Goal: Task Accomplishment & Management: Complete application form

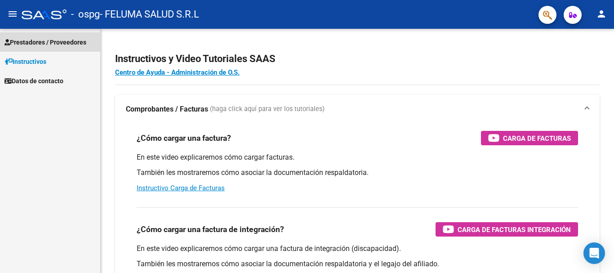
click at [44, 40] on span "Prestadores / Proveedores" at bounding box center [45, 42] width 82 height 10
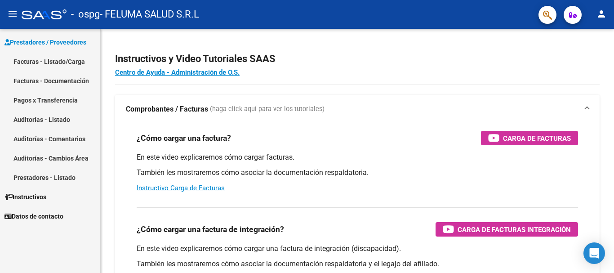
click at [52, 58] on link "Facturas - Listado/Carga" at bounding box center [50, 61] width 100 height 19
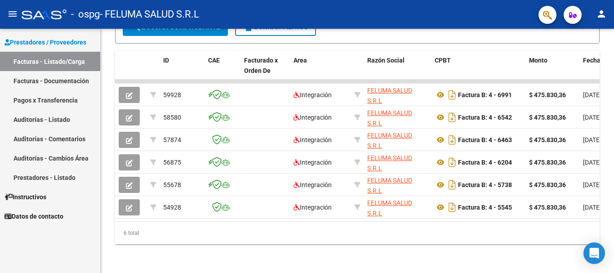
click at [25, 20] on div "- ospg - FELUMA SALUD S.R.L" at bounding box center [277, 14] width 510 height 20
click at [31, 13] on div at bounding box center [44, 14] width 45 height 10
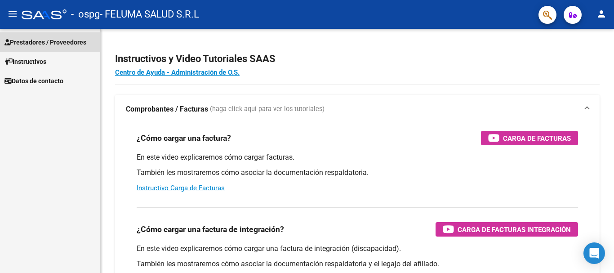
click at [47, 41] on span "Prestadores / Proveedores" at bounding box center [45, 42] width 82 height 10
click at [76, 43] on span "Prestadores / Proveedores" at bounding box center [45, 42] width 82 height 10
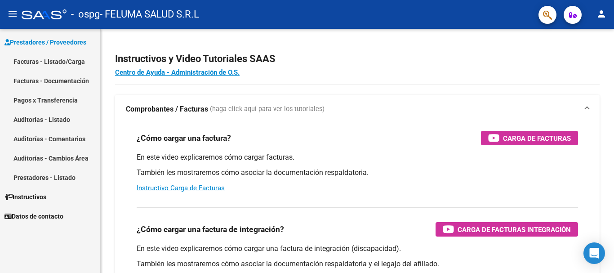
click at [15, 14] on mat-icon "menu" at bounding box center [12, 14] width 11 height 11
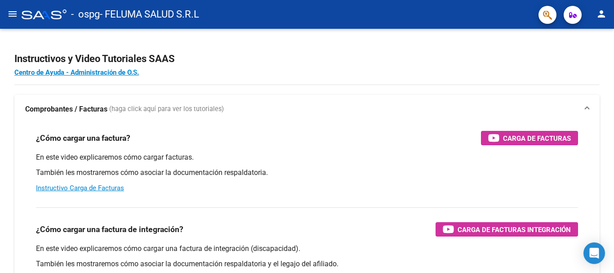
click at [15, 14] on mat-icon "menu" at bounding box center [12, 14] width 11 height 11
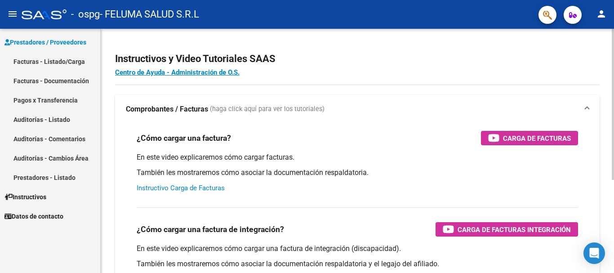
click at [196, 190] on link "Instructivo Carga de Facturas" at bounding box center [181, 188] width 88 height 8
click at [53, 63] on link "Facturas - Listado/Carga" at bounding box center [50, 61] width 100 height 19
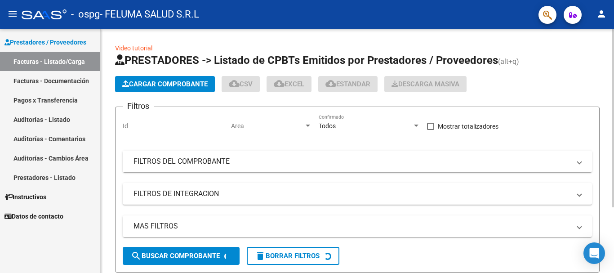
click at [132, 85] on span "Cargar Comprobante" at bounding box center [164, 84] width 85 height 8
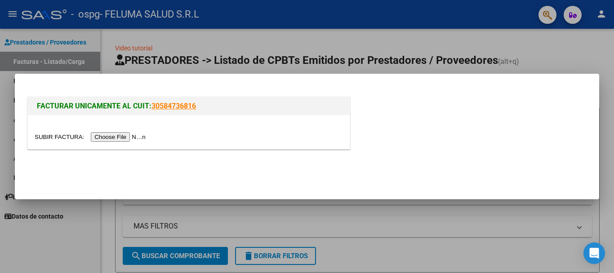
click at [121, 139] on input "file" at bounding box center [92, 136] width 114 height 9
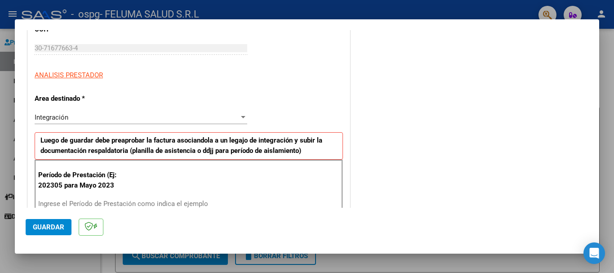
scroll to position [135, 0]
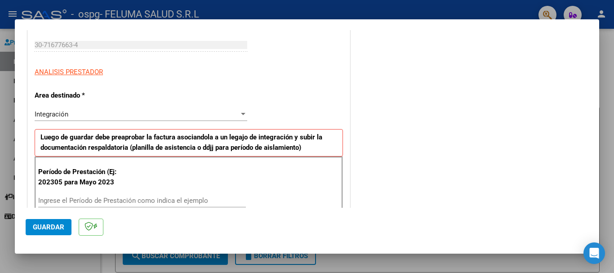
click at [145, 195] on div "Ingrese el Período de Prestación como indica el ejemplo" at bounding box center [142, 200] width 208 height 13
click at [147, 202] on input "Ingrese el Período de Prestación como indica el ejemplo" at bounding box center [142, 200] width 208 height 8
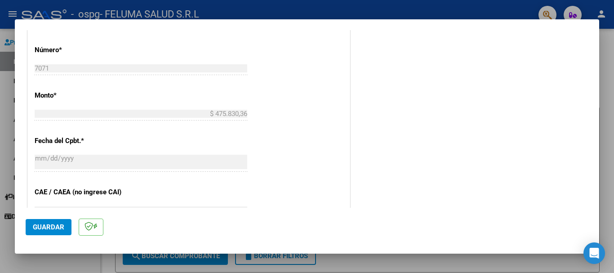
scroll to position [449, 0]
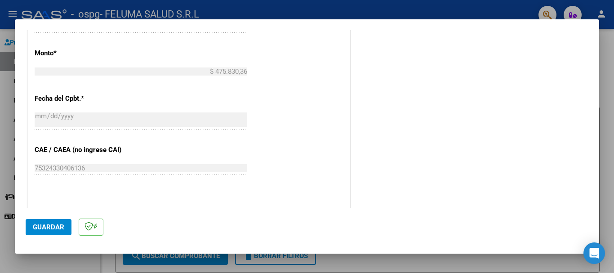
type input "202507"
click at [59, 229] on span "Guardar" at bounding box center [48, 227] width 31 height 8
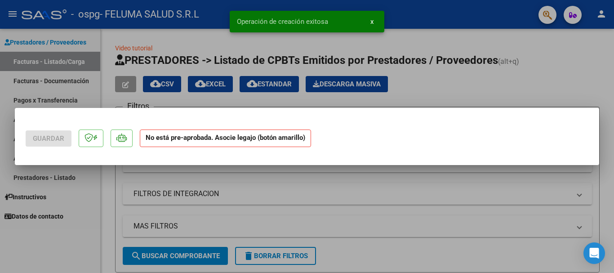
scroll to position [0, 0]
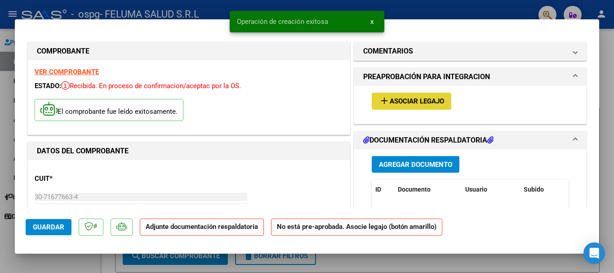
click at [382, 102] on mat-icon "add" at bounding box center [384, 100] width 11 height 11
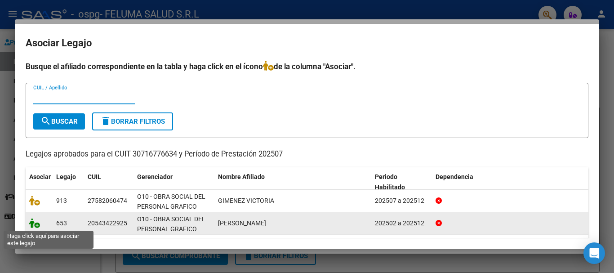
click at [35, 226] on icon at bounding box center [34, 223] width 11 height 10
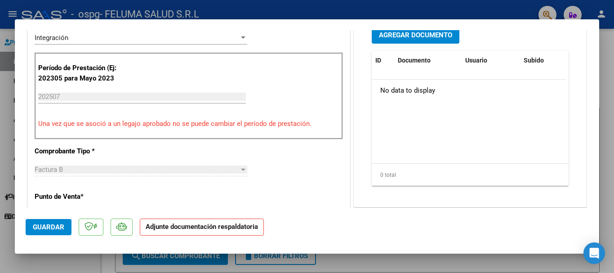
scroll to position [180, 0]
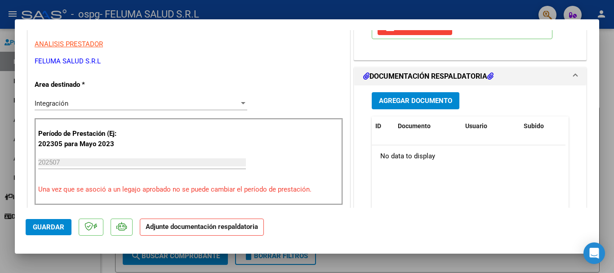
click at [82, 167] on div "202507 Ingrese el Período de Prestación como indica el ejemplo" at bounding box center [142, 162] width 208 height 13
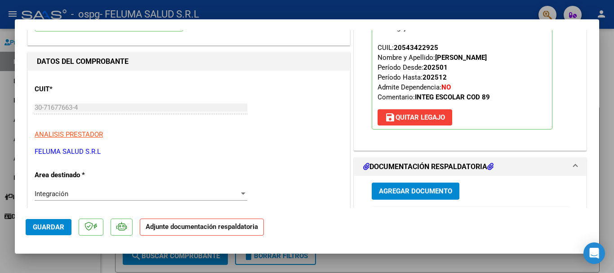
scroll to position [90, 0]
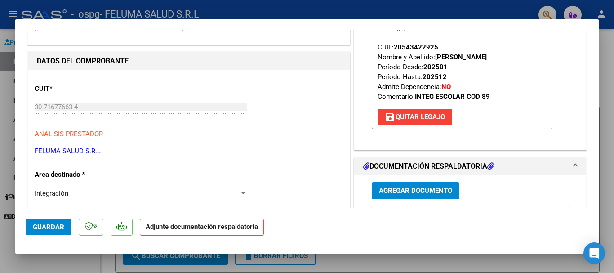
click at [393, 189] on span "Agregar Documento" at bounding box center [415, 191] width 73 height 8
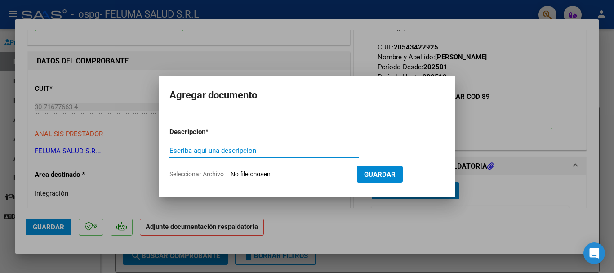
click at [269, 148] on input "Escriba aquí una descripcion" at bounding box center [264, 151] width 190 height 8
type input "p"
type input "Planilla de Asistencia"
click at [289, 175] on input "Seleccionar Archivo" at bounding box center [290, 174] width 119 height 9
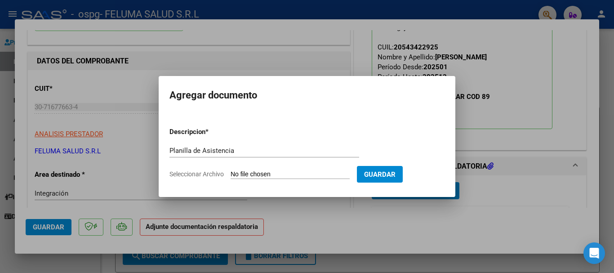
click at [292, 178] on input "Seleccionar Archivo" at bounding box center [290, 174] width 119 height 9
type input "C:\fakepath\PLANILLA_58206047_NARVAEZ_GIMENEZ_202508141801590.pdf"
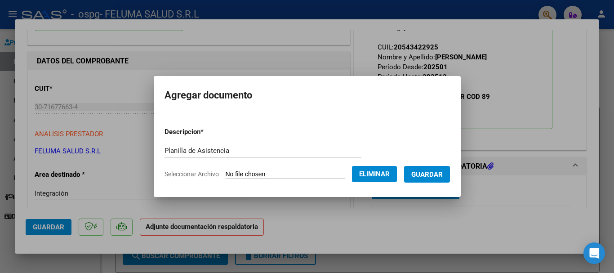
click at [431, 177] on span "Guardar" at bounding box center [426, 174] width 31 height 8
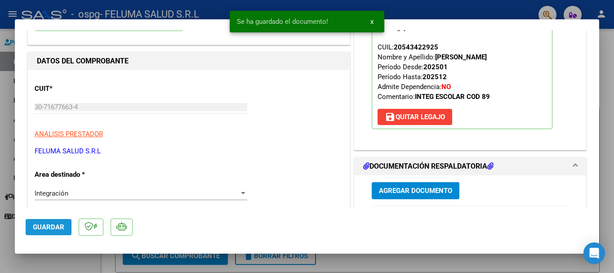
click at [59, 229] on span "Guardar" at bounding box center [48, 227] width 31 height 8
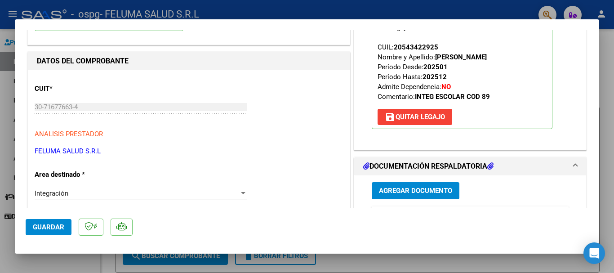
click at [46, 227] on span "Guardar" at bounding box center [48, 227] width 31 height 8
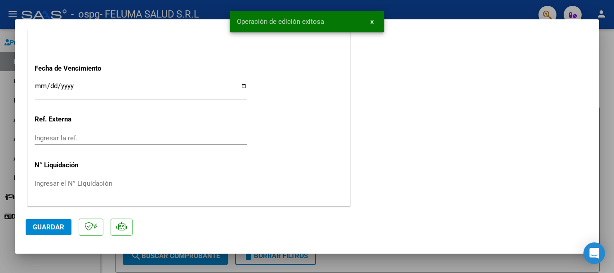
type input "$ 0,00"
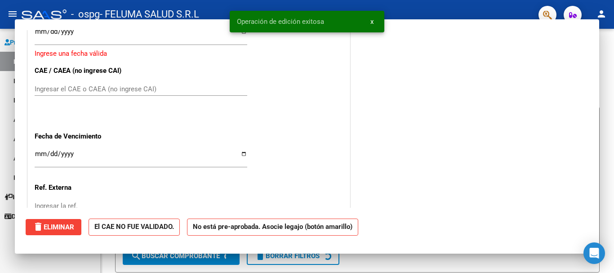
scroll to position [600, 0]
